Goal: Task Accomplishment & Management: Use online tool/utility

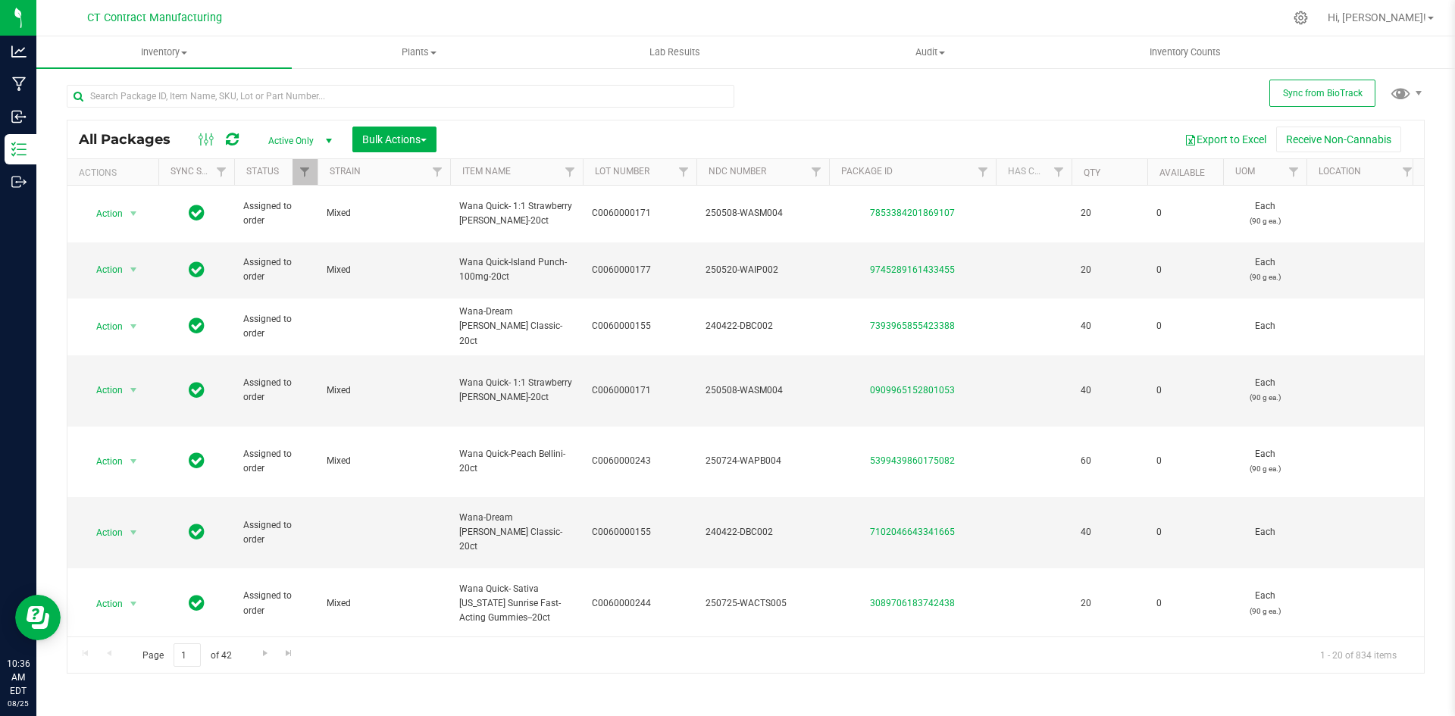
click at [465, 12] on div at bounding box center [777, 18] width 1012 height 30
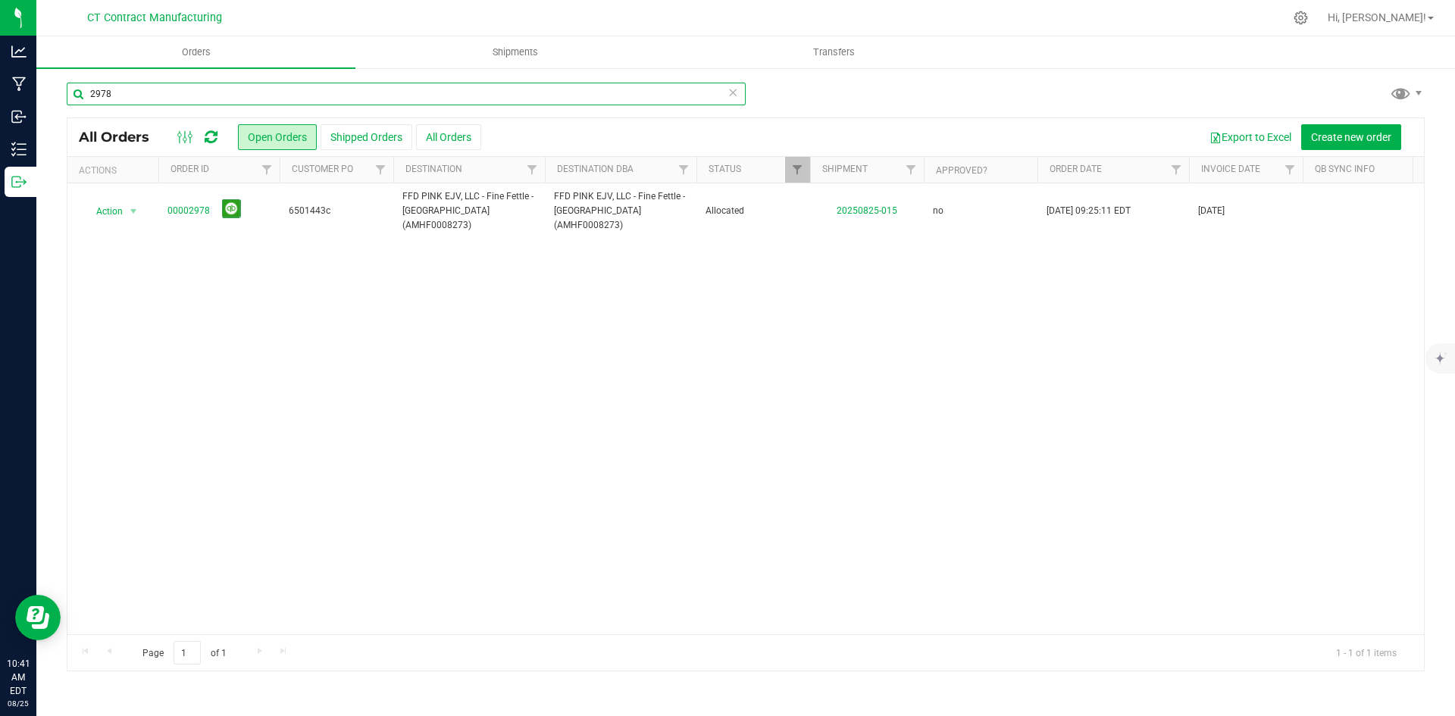
drag, startPoint x: 100, startPoint y: 94, endPoint x: 130, endPoint y: 95, distance: 30.3
click at [130, 95] on input "2978" at bounding box center [406, 94] width 679 height 23
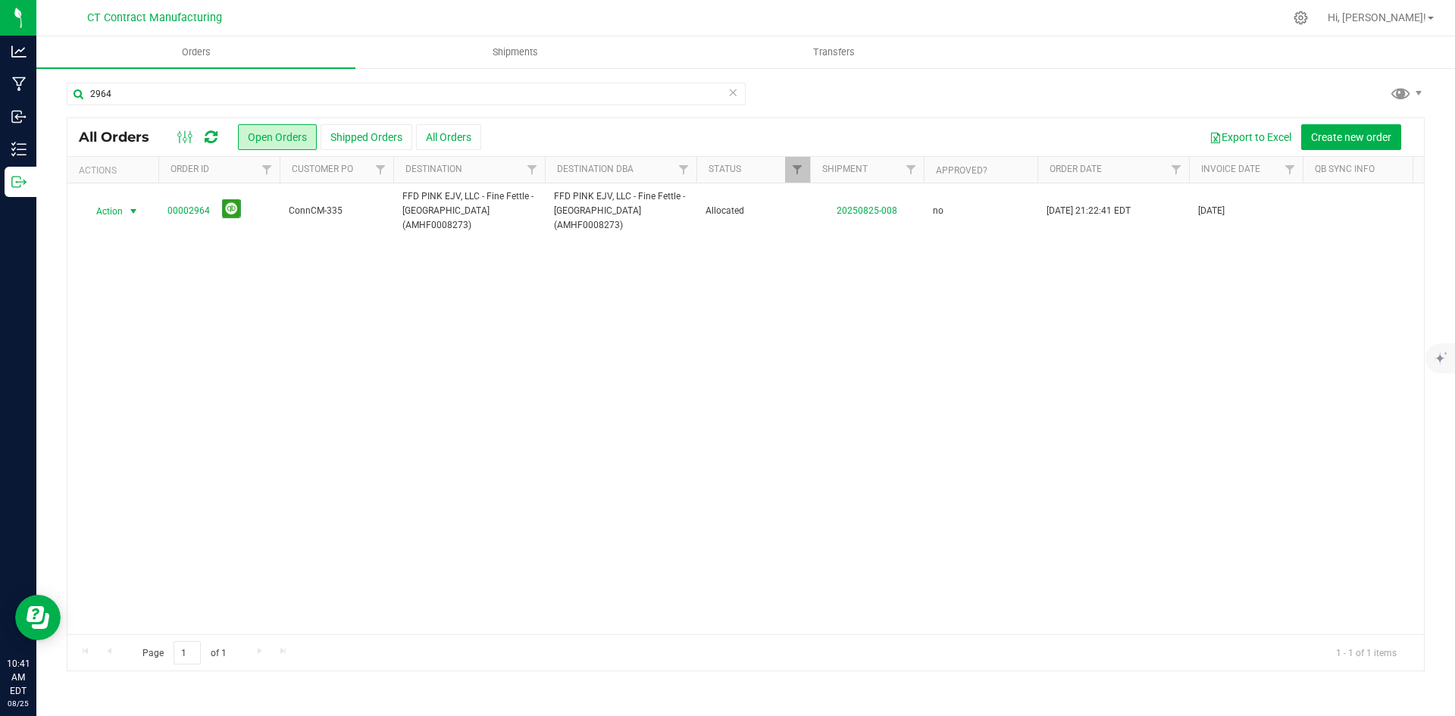
click at [140, 205] on span "select" at bounding box center [133, 211] width 19 height 21
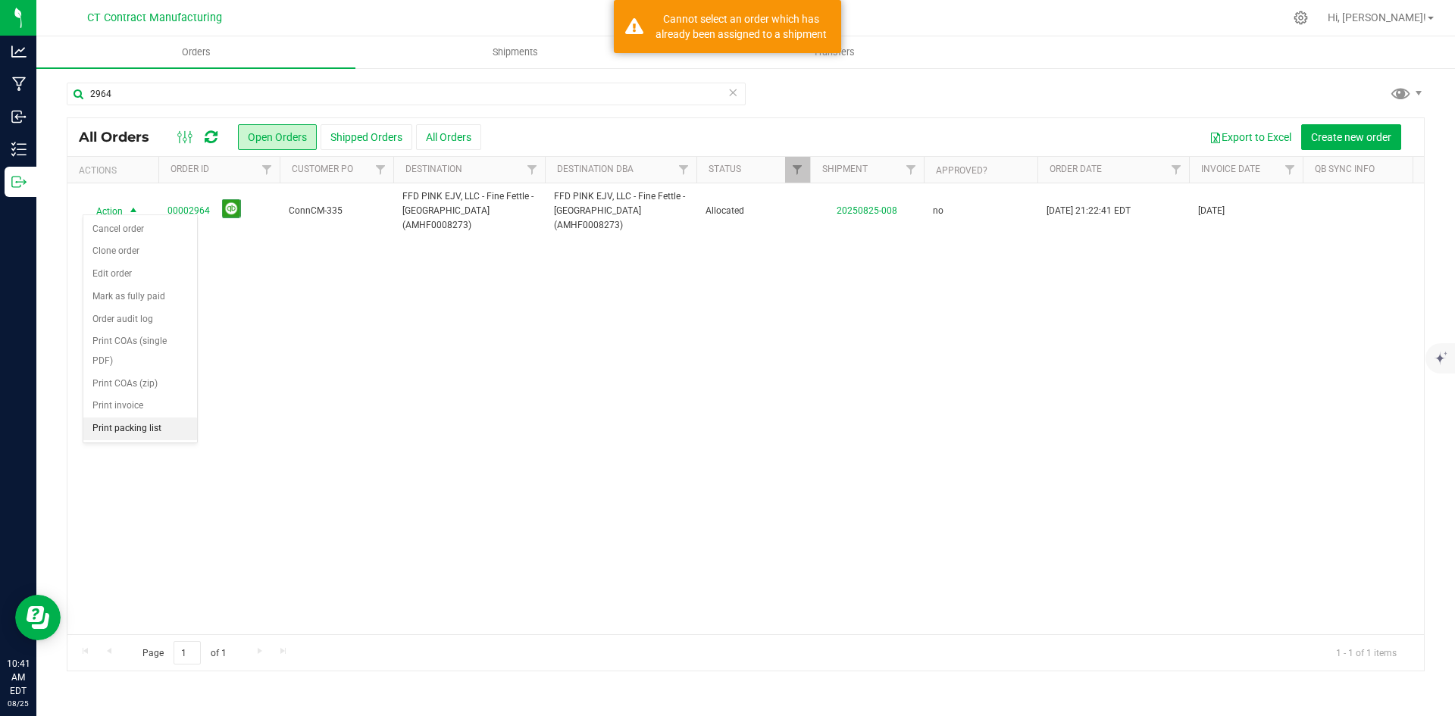
click at [133, 427] on li "Print packing list" at bounding box center [140, 428] width 114 height 23
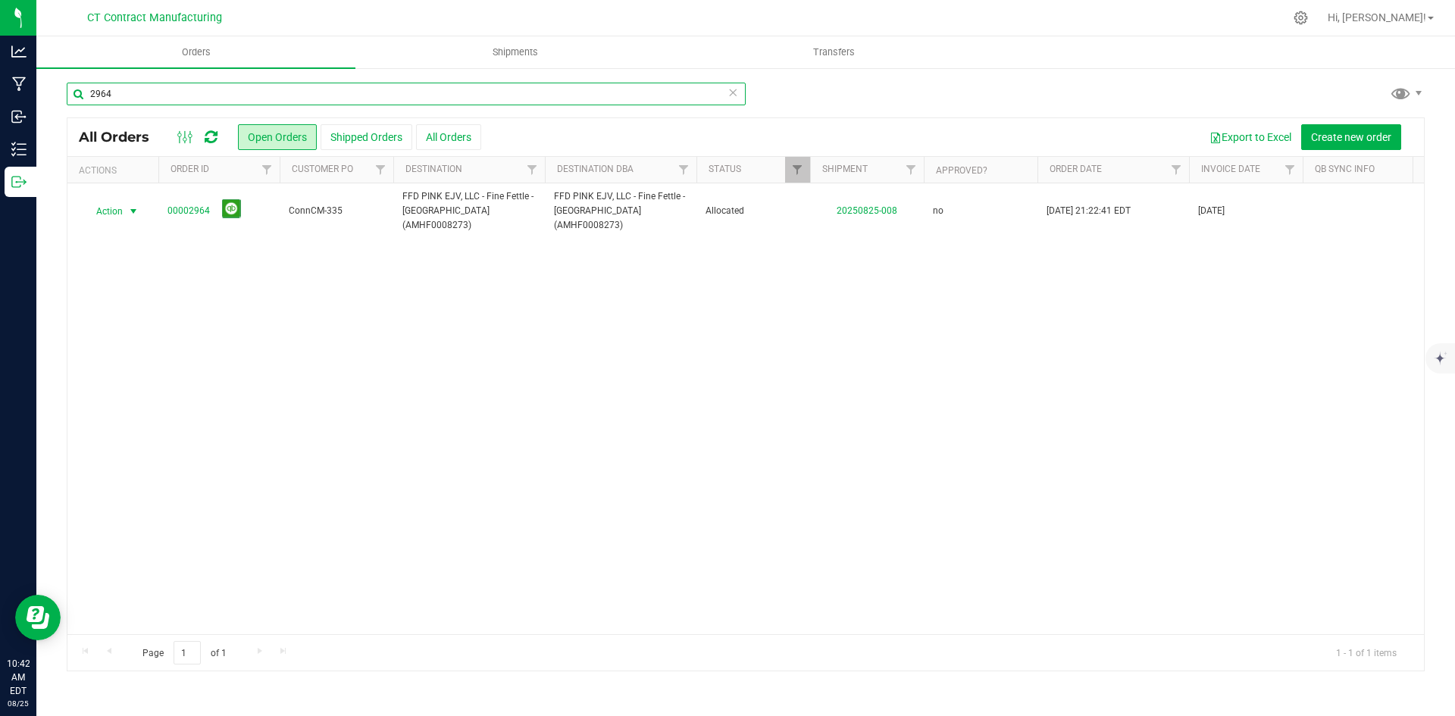
click at [216, 95] on input "2964" at bounding box center [406, 94] width 679 height 23
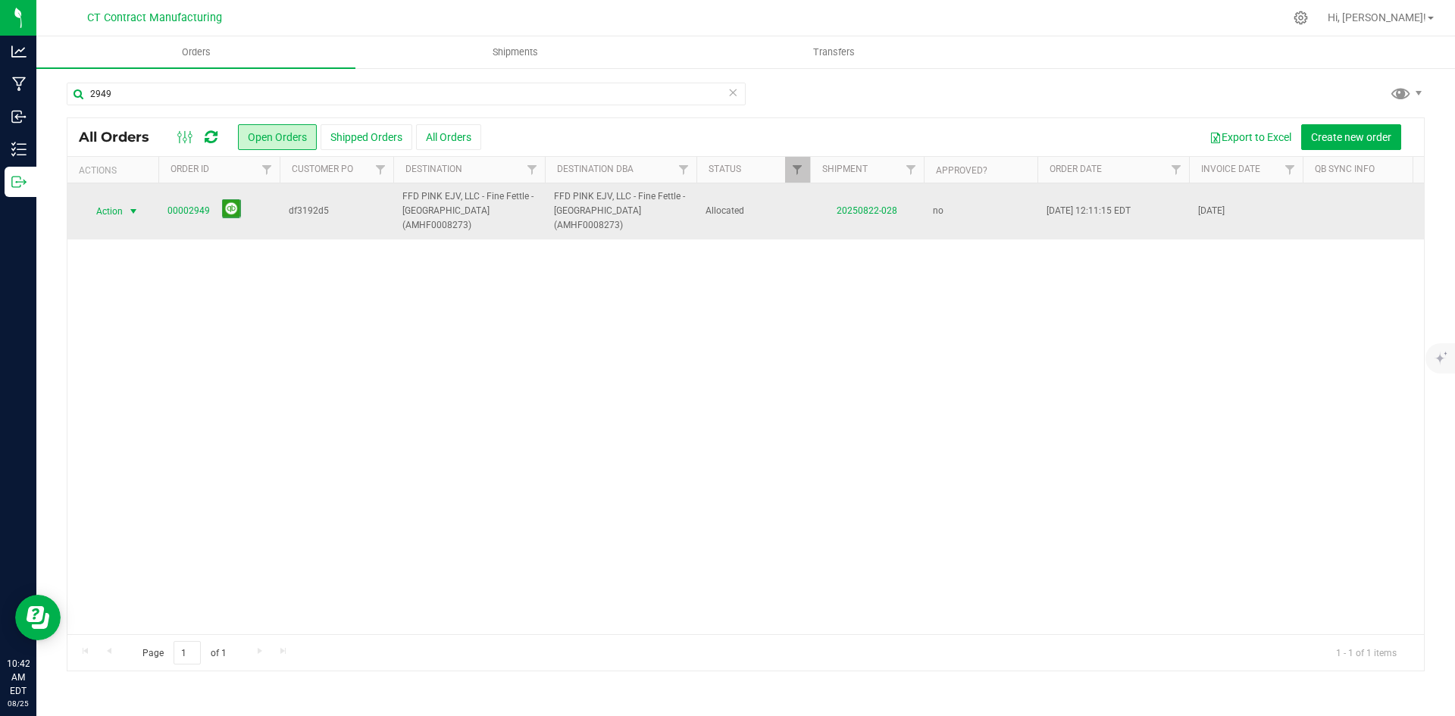
click at [128, 209] on span "select" at bounding box center [133, 211] width 12 height 12
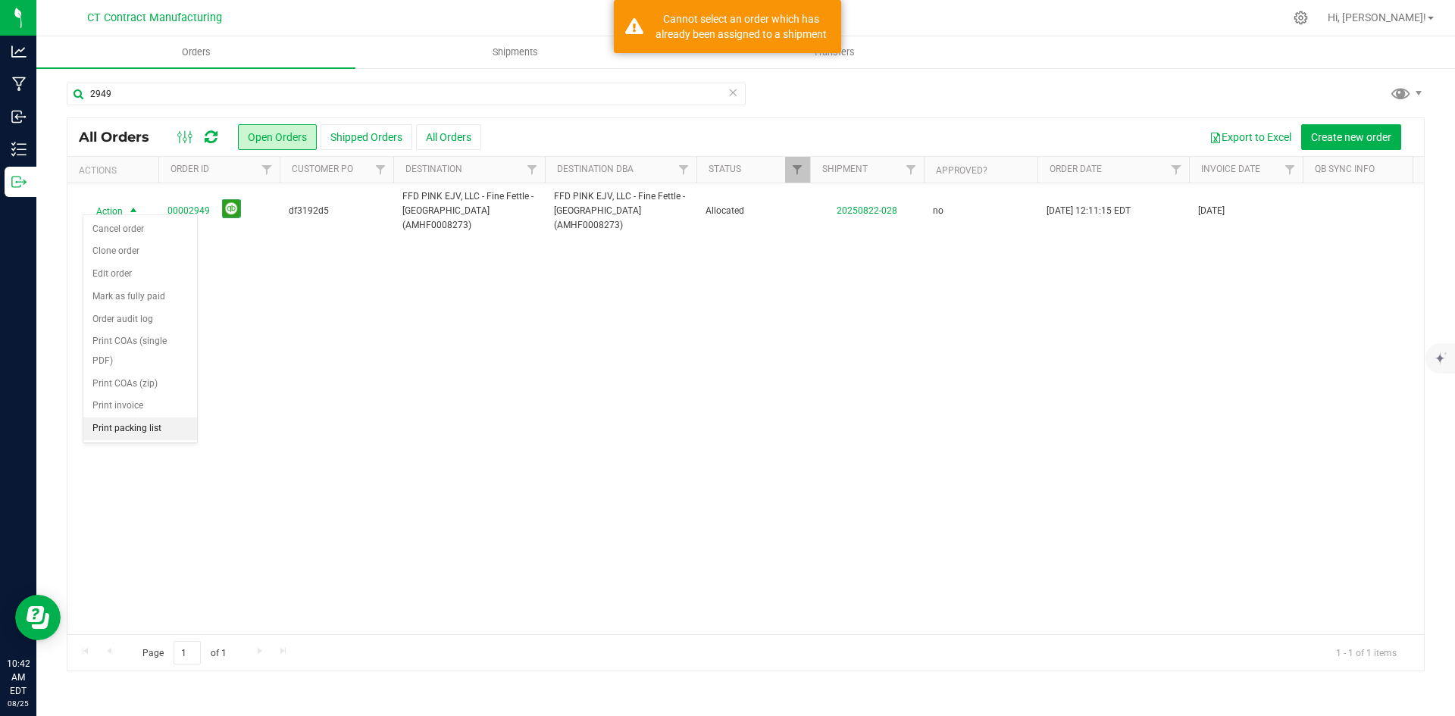
click at [142, 430] on li "Print packing list" at bounding box center [140, 428] width 114 height 23
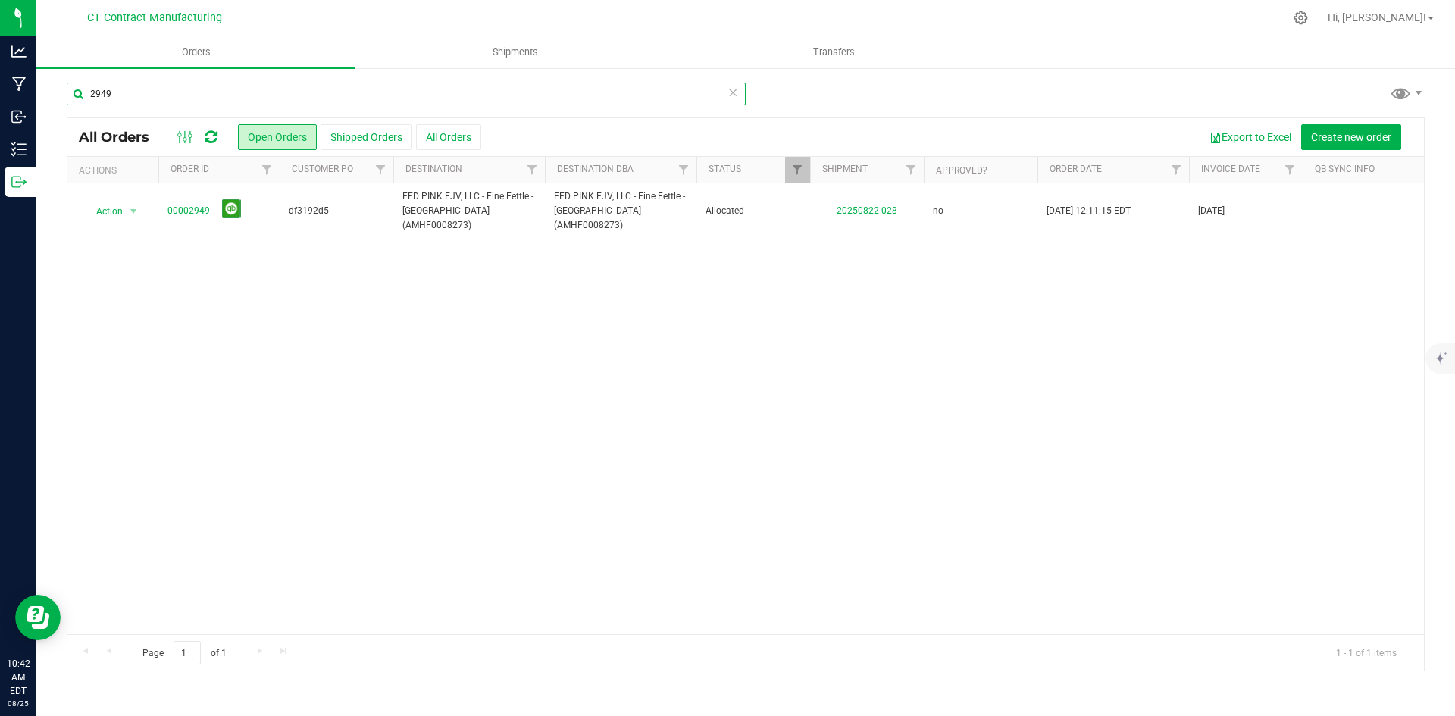
drag, startPoint x: 101, startPoint y: 98, endPoint x: 150, endPoint y: 96, distance: 49.3
click at [150, 96] on input "2949" at bounding box center [406, 94] width 679 height 23
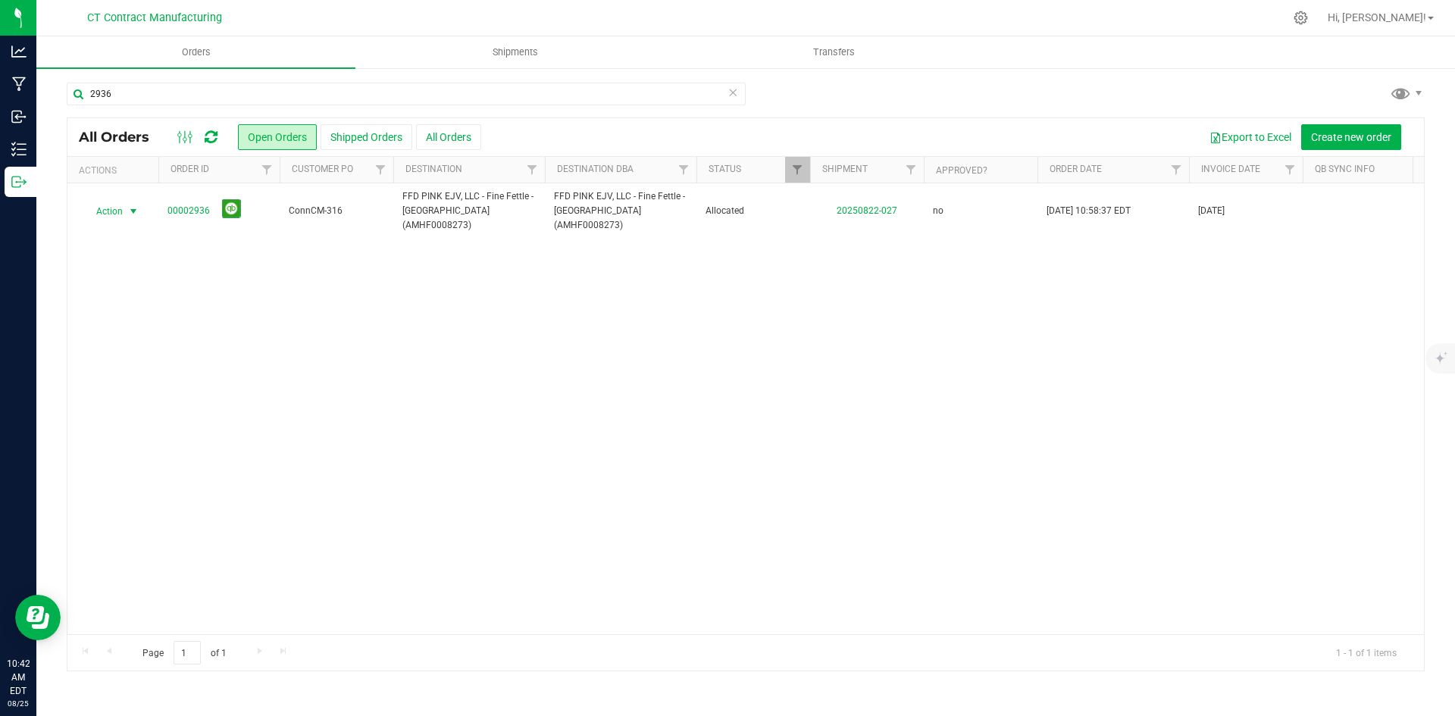
click at [130, 208] on span "select" at bounding box center [133, 211] width 12 height 12
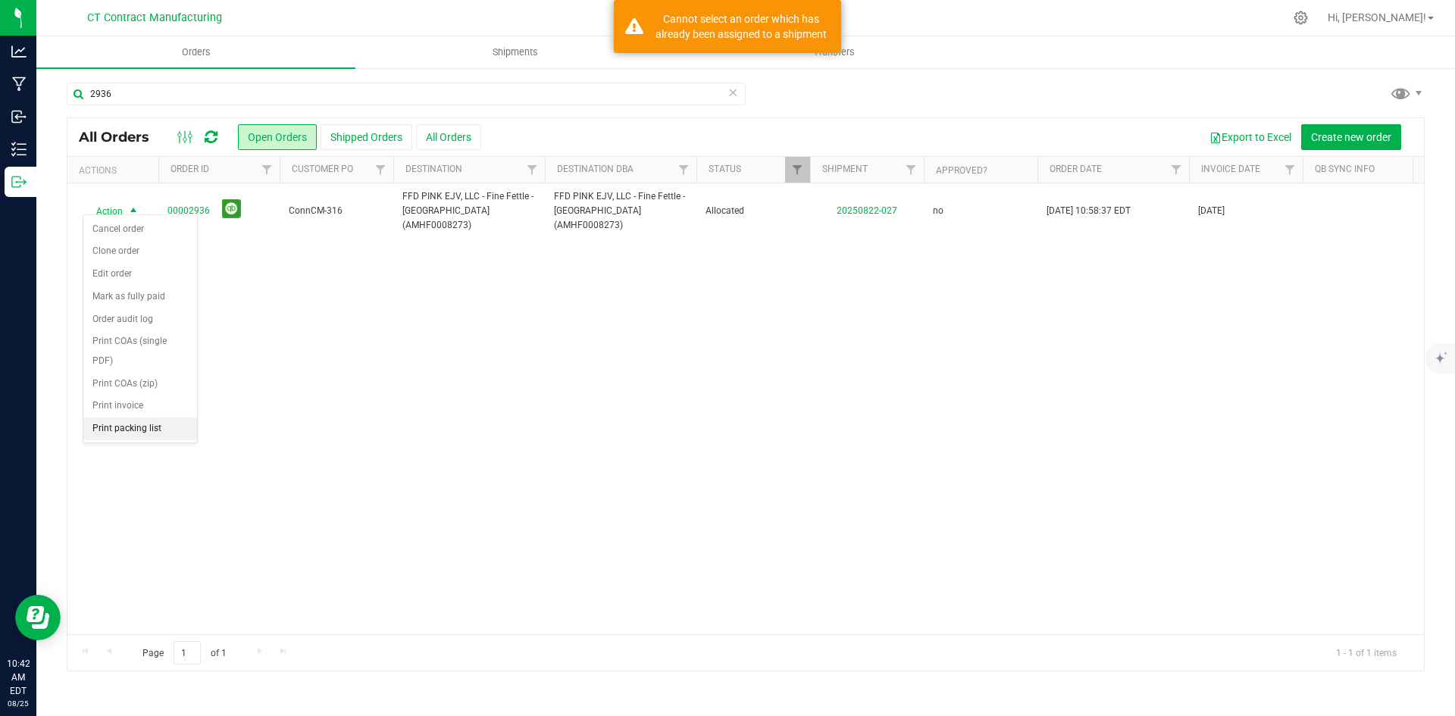
click at [129, 424] on li "Print packing list" at bounding box center [140, 428] width 114 height 23
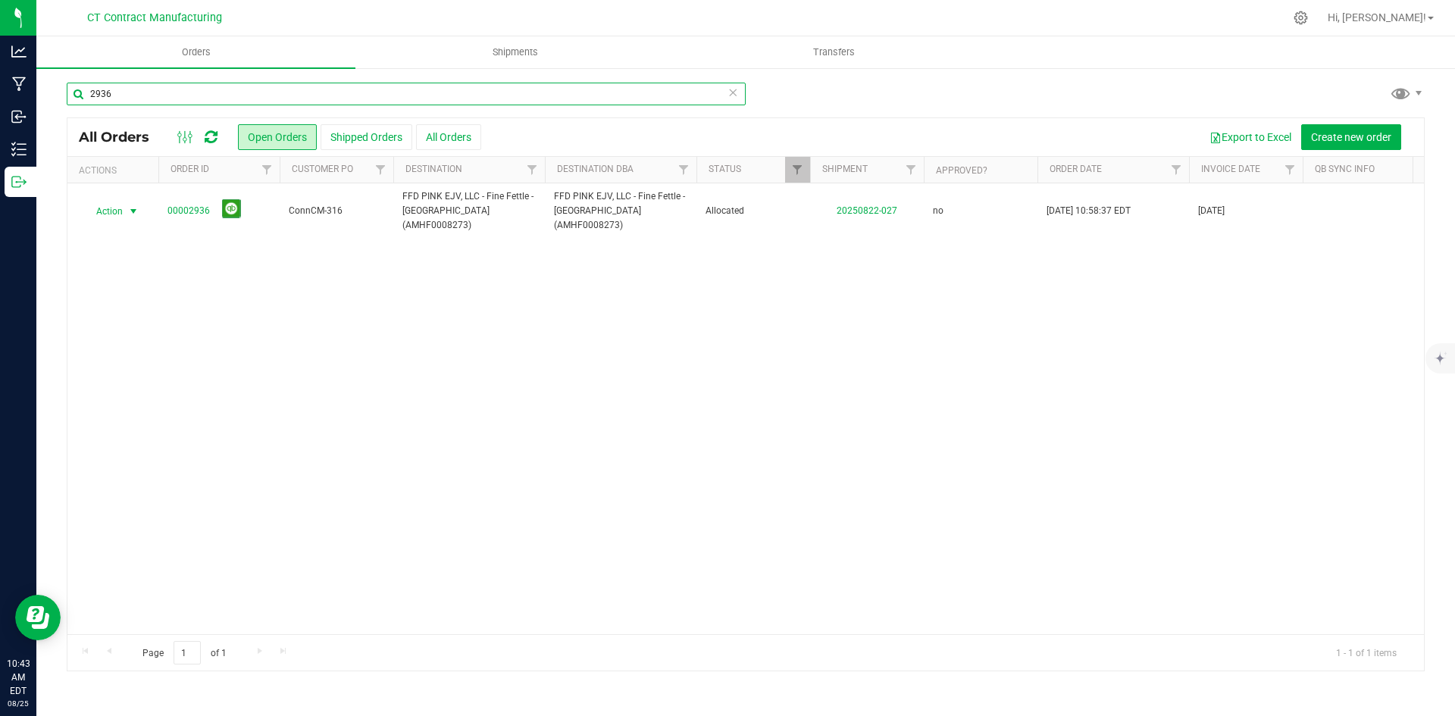
click at [161, 99] on input "2936" at bounding box center [406, 94] width 679 height 23
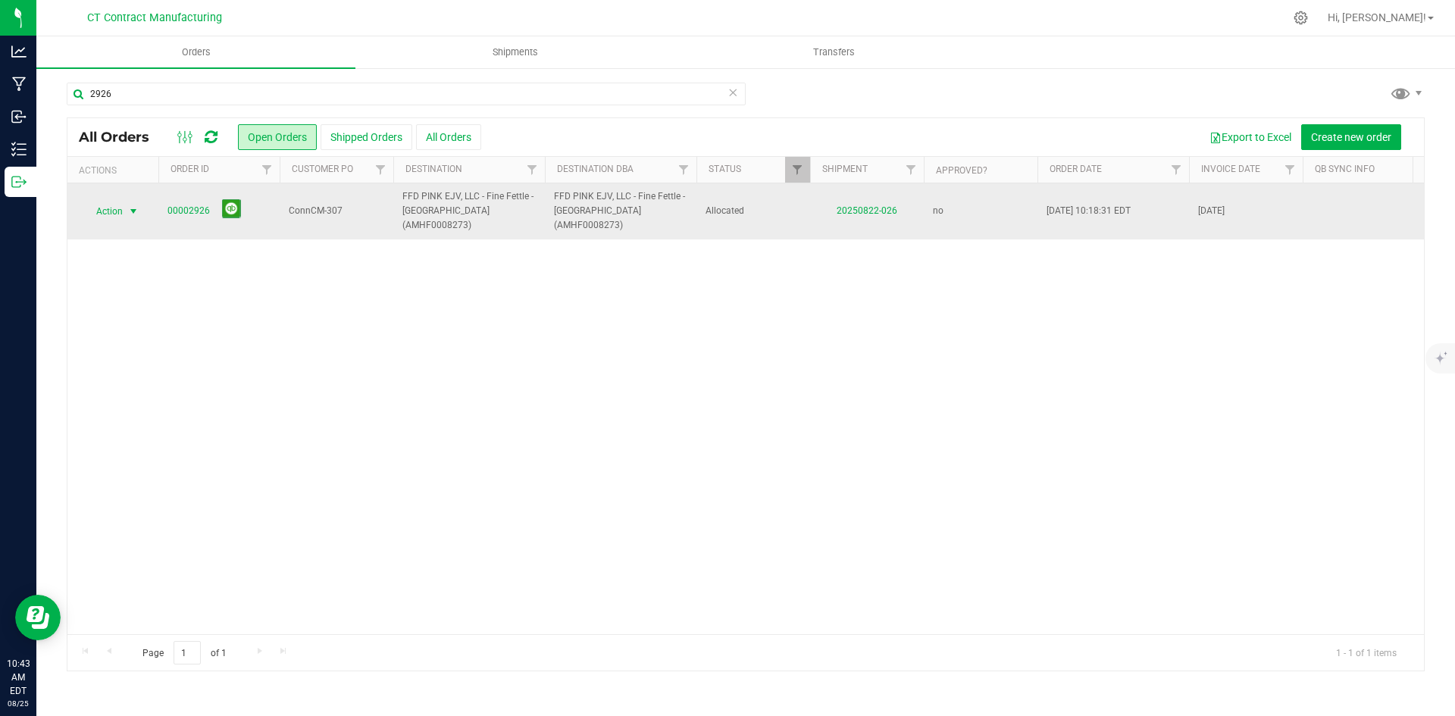
click at [128, 205] on span "select" at bounding box center [133, 211] width 12 height 12
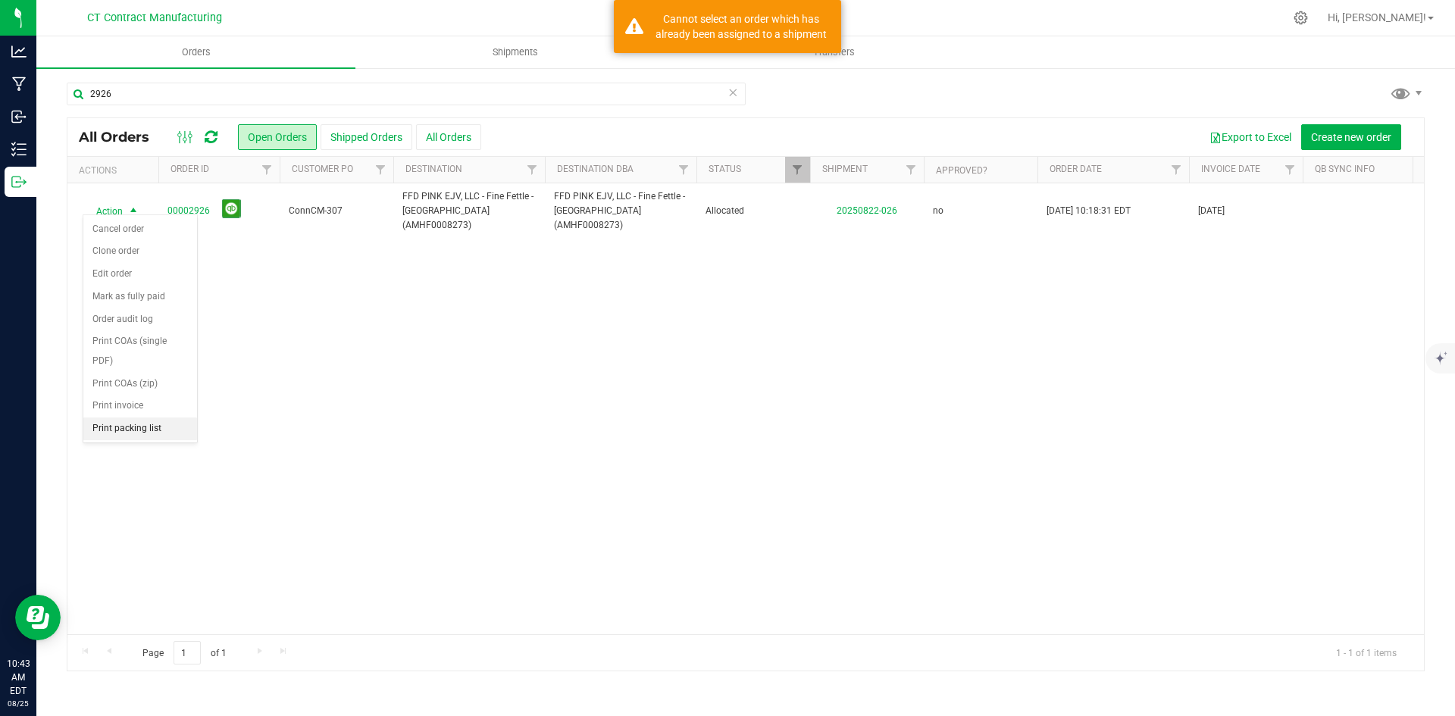
click at [123, 431] on li "Print packing list" at bounding box center [140, 428] width 114 height 23
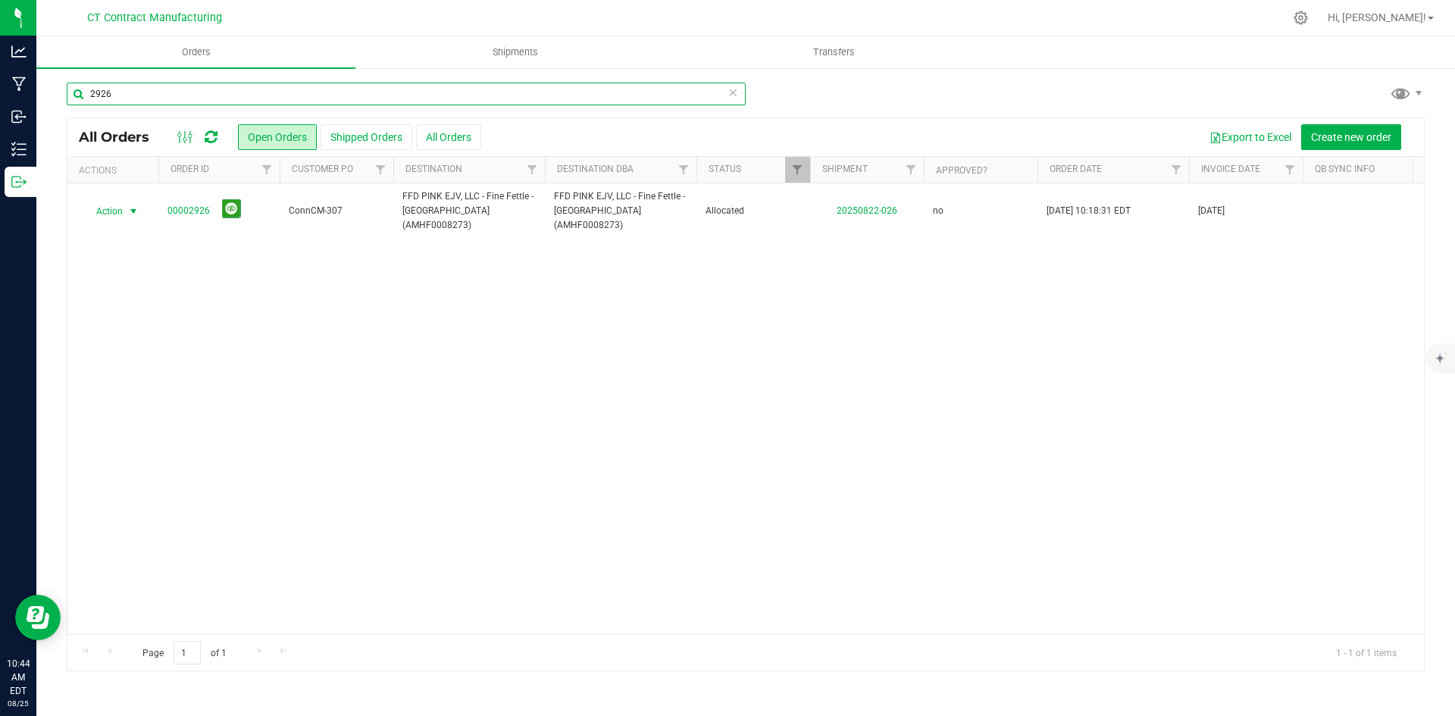
click at [165, 88] on input "2926" at bounding box center [406, 94] width 679 height 23
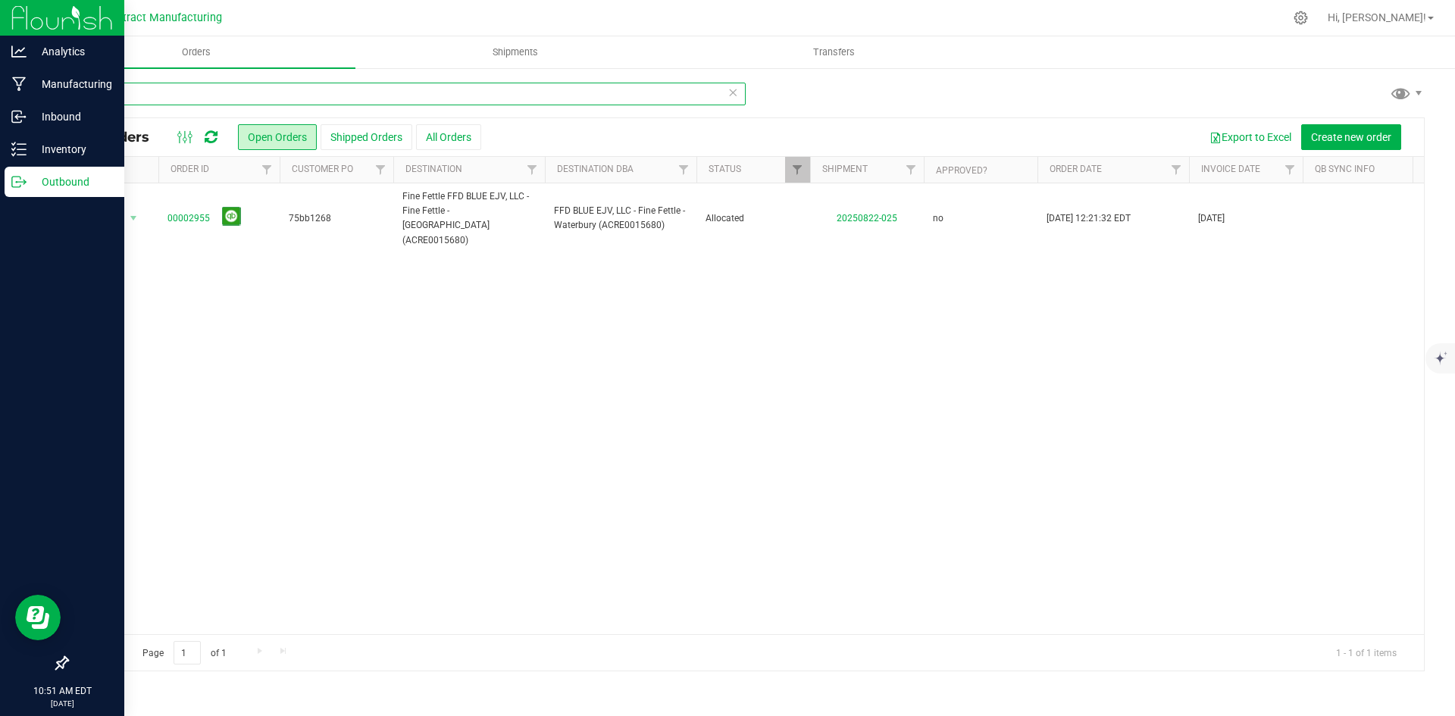
type input "2955"
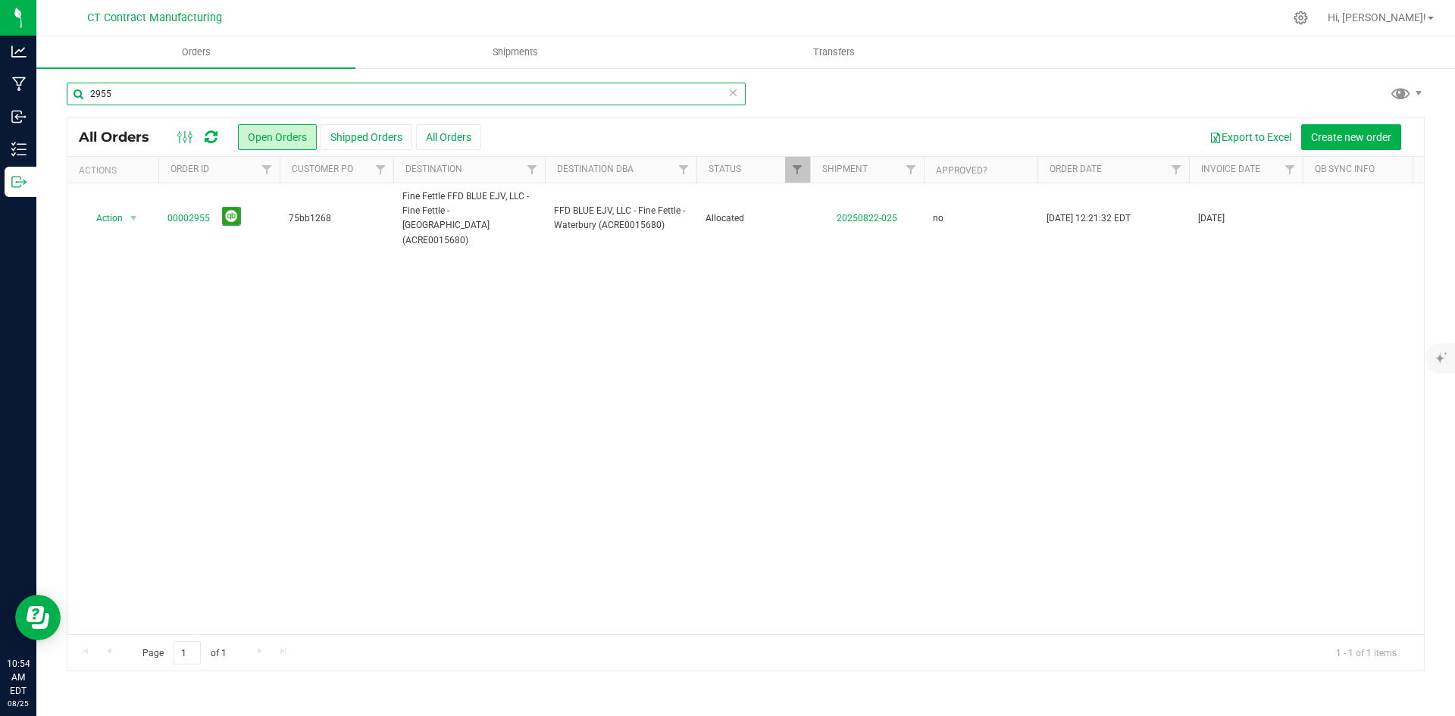
click at [125, 102] on input "2955" at bounding box center [406, 94] width 679 height 23
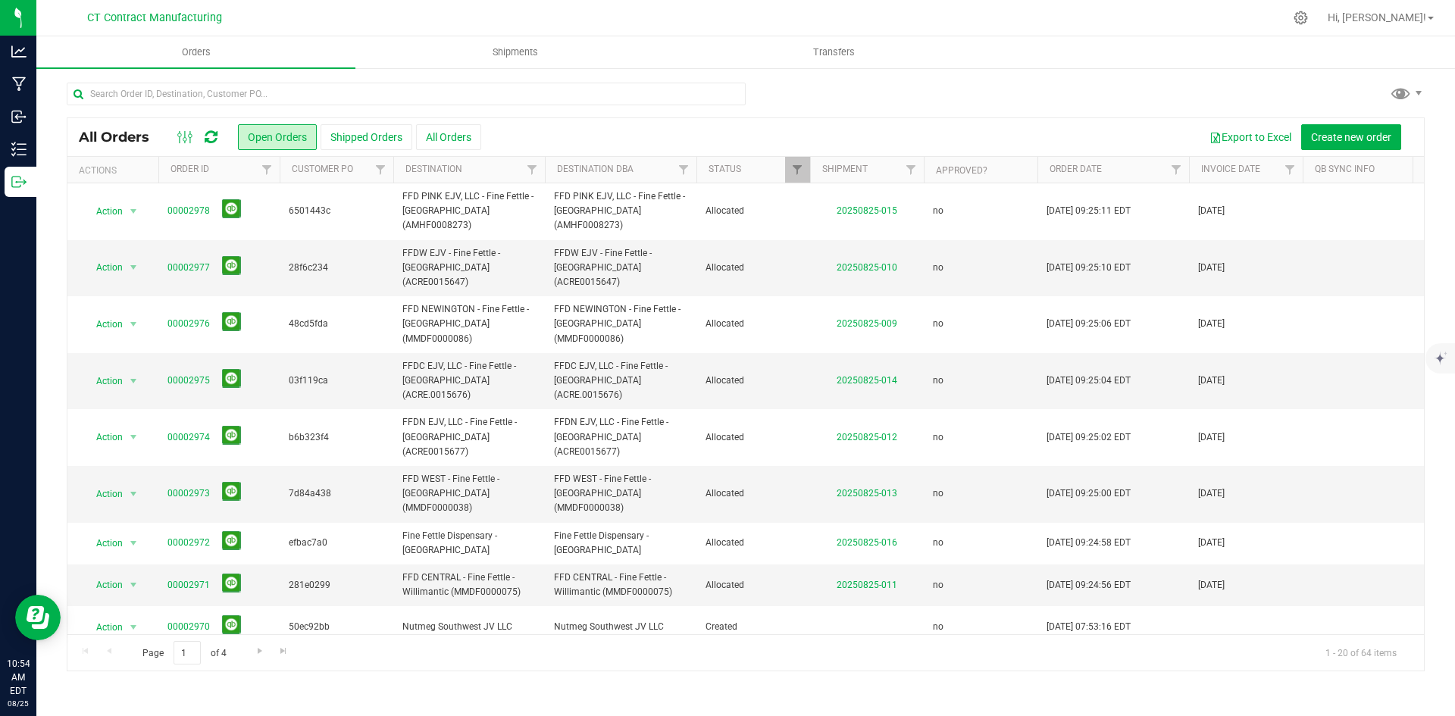
click at [597, 5] on div at bounding box center [777, 18] width 1012 height 30
click at [217, 136] on icon at bounding box center [211, 137] width 13 height 15
click at [620, 8] on div at bounding box center [777, 18] width 1012 height 30
click at [783, 14] on div at bounding box center [777, 18] width 1012 height 30
